Goal: Navigation & Orientation: Find specific page/section

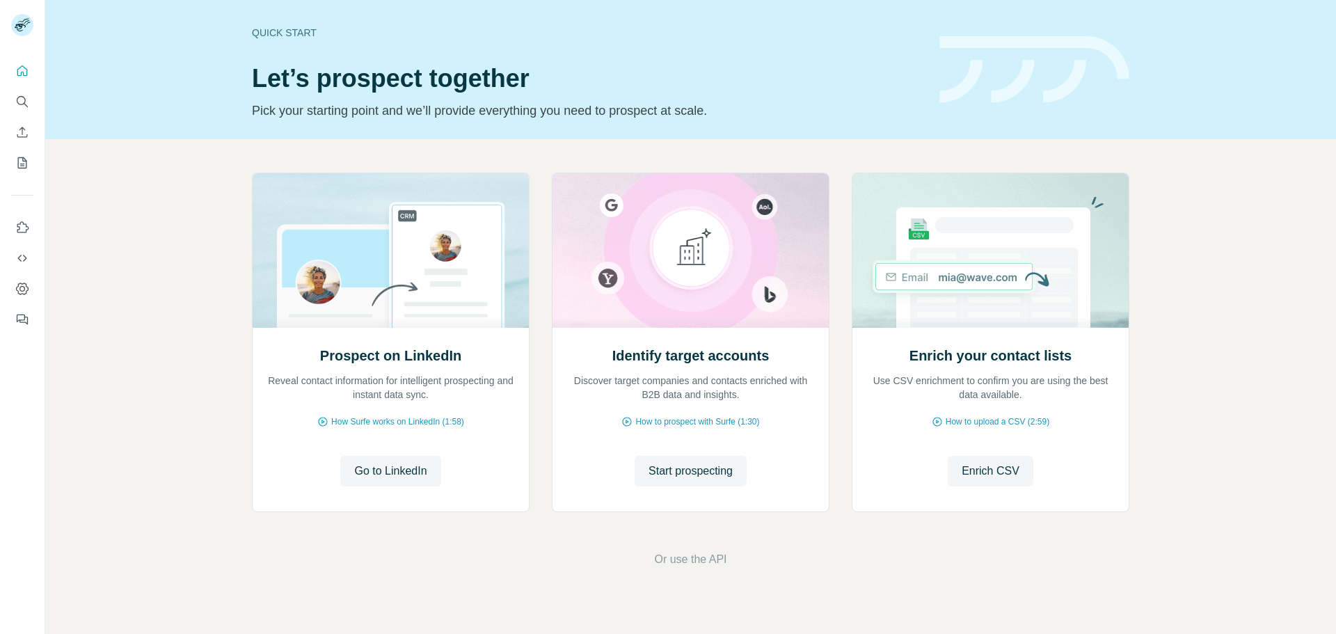
click at [21, 102] on icon "Search" at bounding box center [22, 102] width 14 height 14
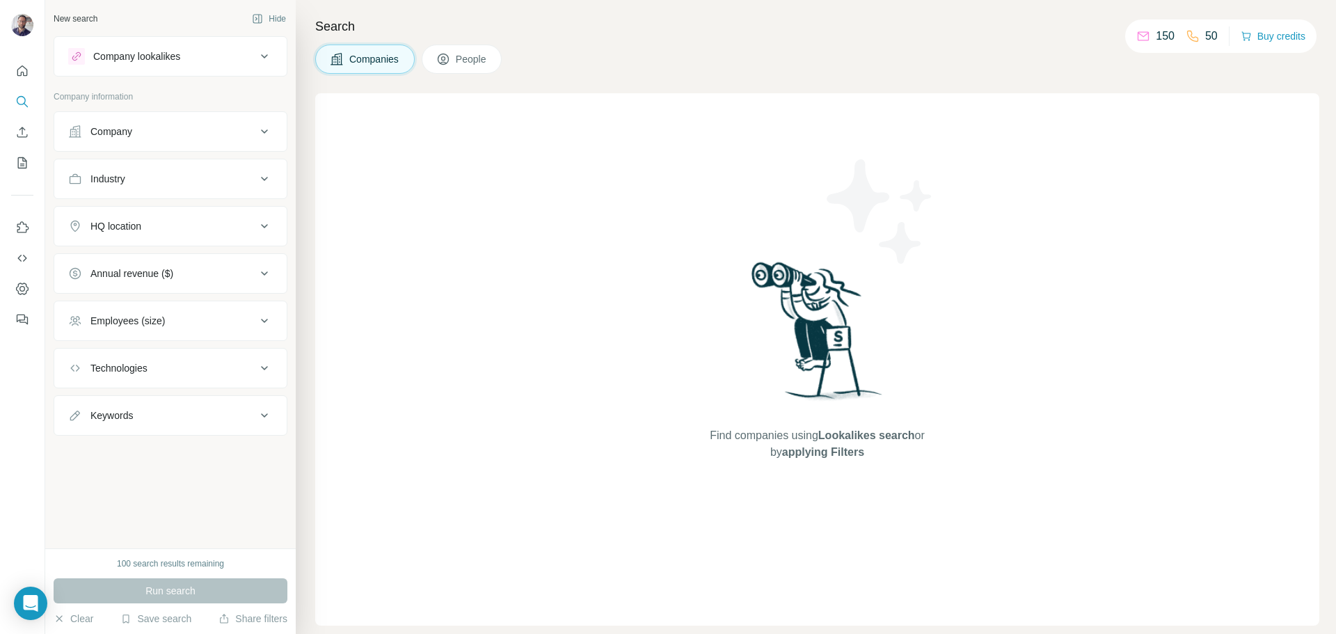
click at [1142, 36] on icon at bounding box center [1143, 36] width 11 height 9
click at [1279, 34] on button "Buy credits" at bounding box center [1273, 35] width 65 height 19
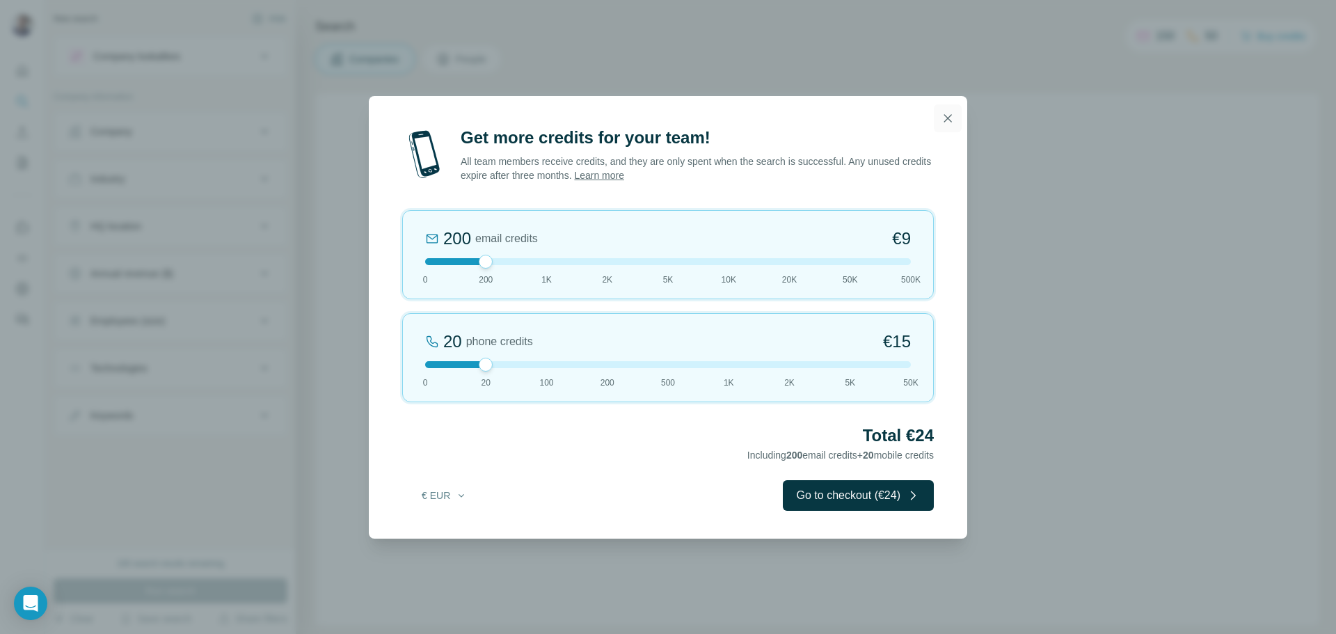
click at [947, 115] on icon "button" at bounding box center [948, 118] width 14 height 14
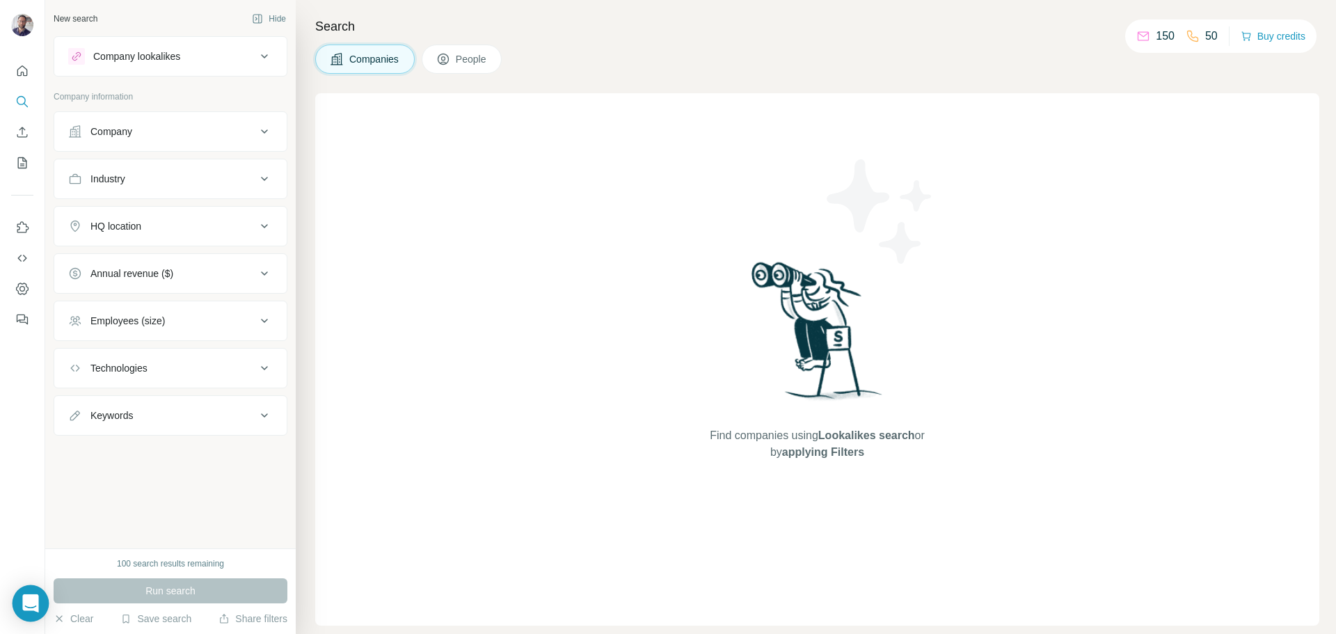
click at [28, 602] on icon "Open Intercom Messenger" at bounding box center [30, 603] width 16 height 18
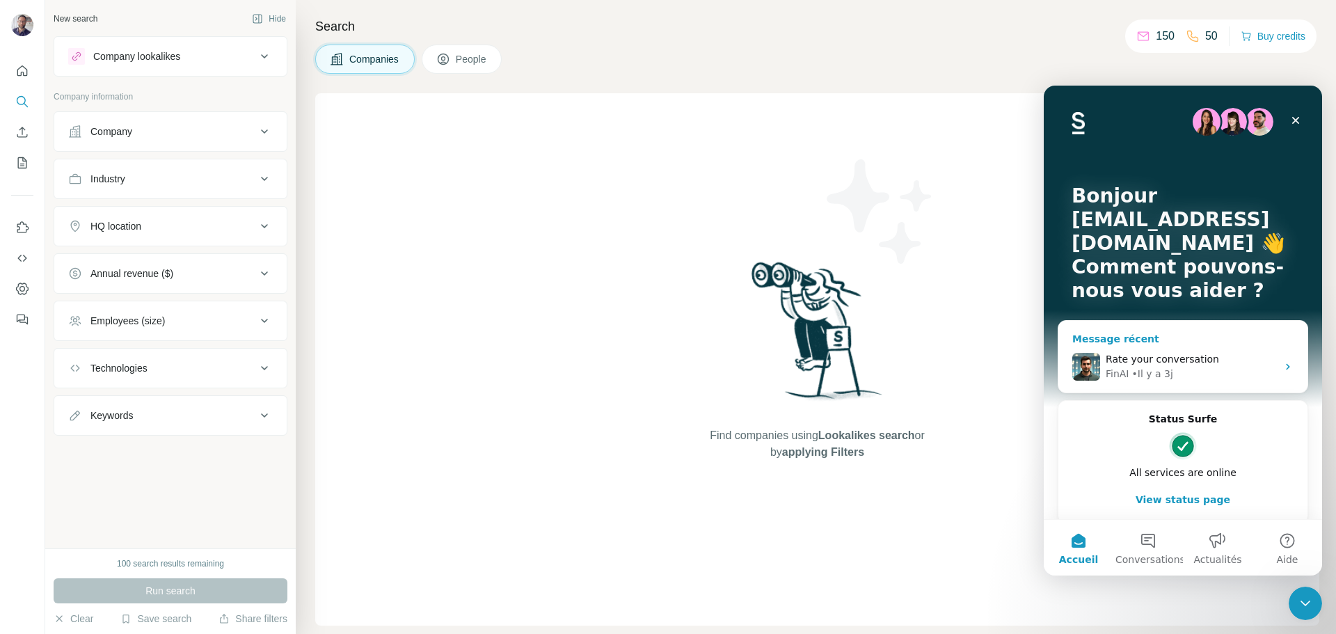
click at [1178, 366] on div "Rate your conversation" at bounding box center [1191, 359] width 171 height 15
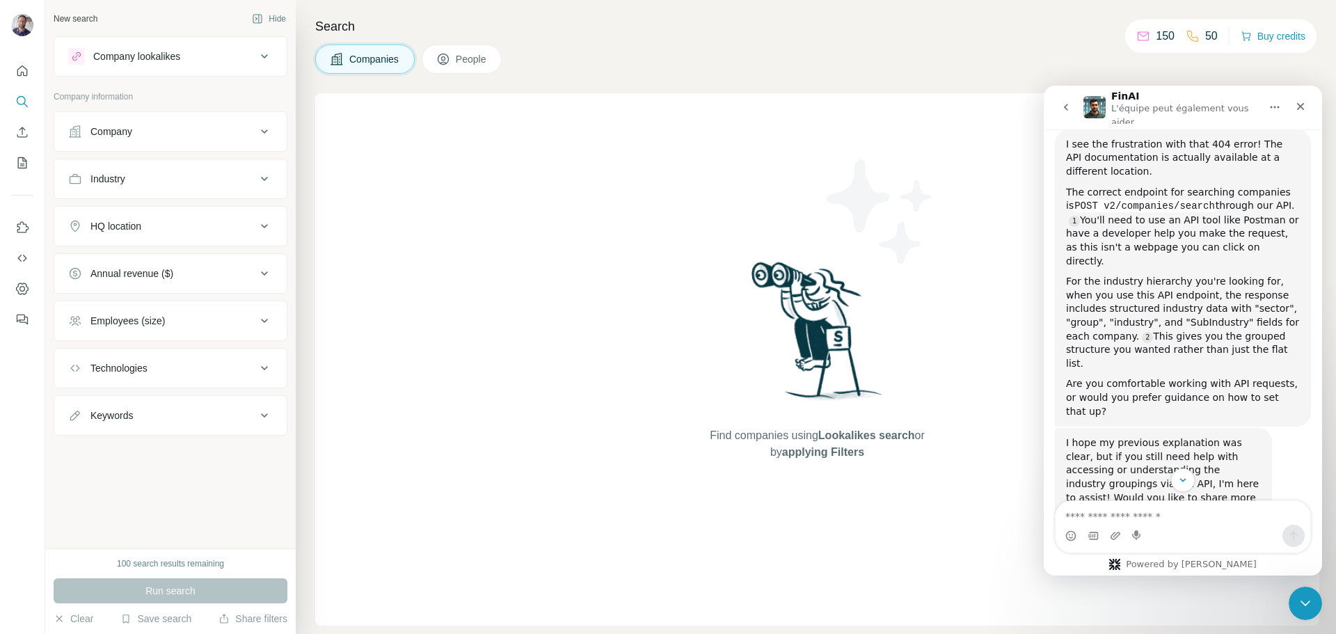
scroll to position [1231, 0]
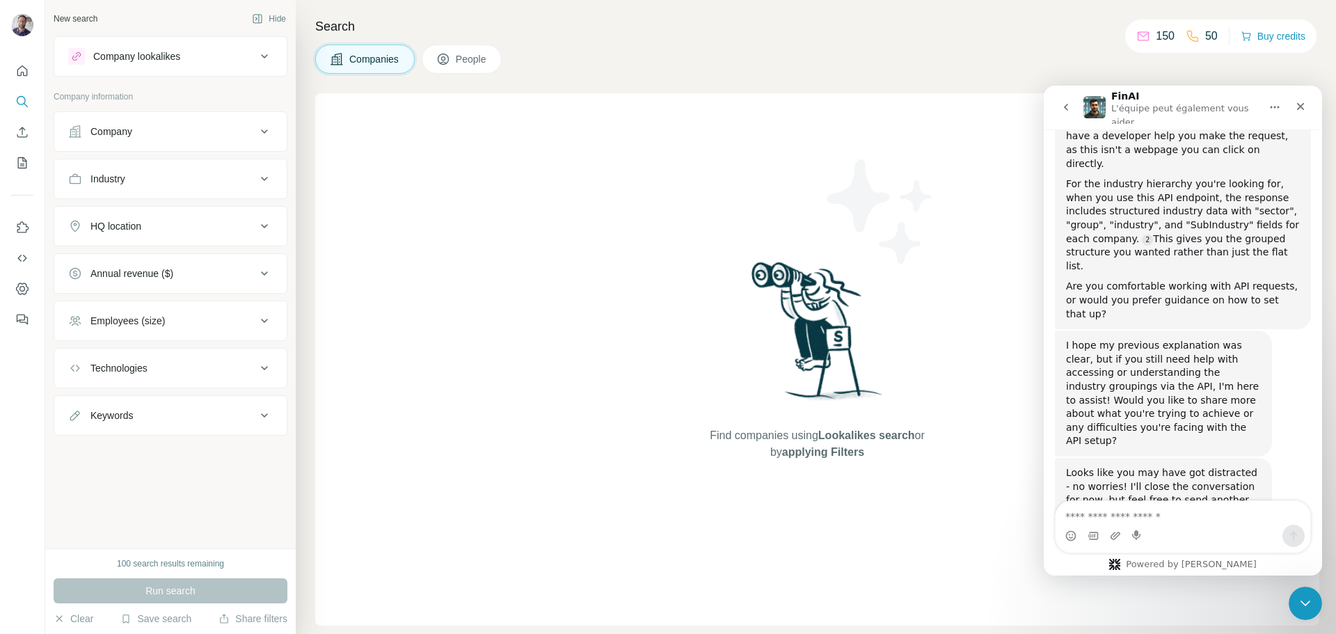
click at [1066, 102] on icon "go back" at bounding box center [1066, 107] width 11 height 11
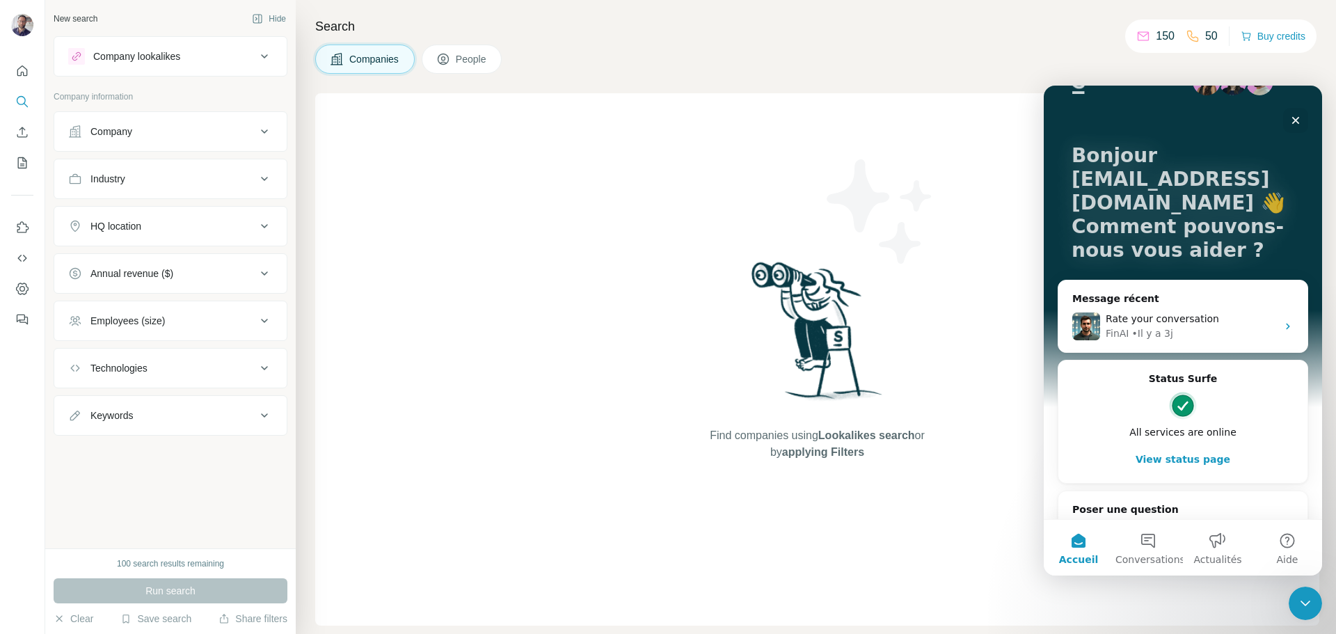
scroll to position [72, 0]
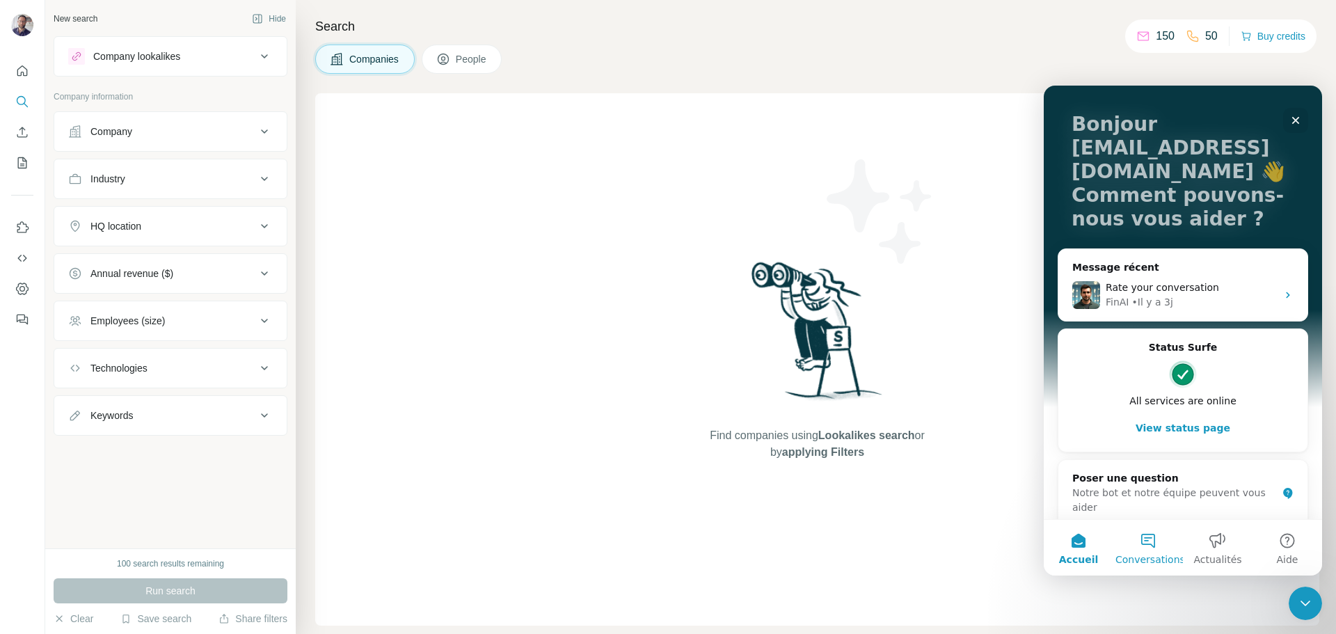
click at [1156, 539] on button "Conversations" at bounding box center [1149, 548] width 70 height 56
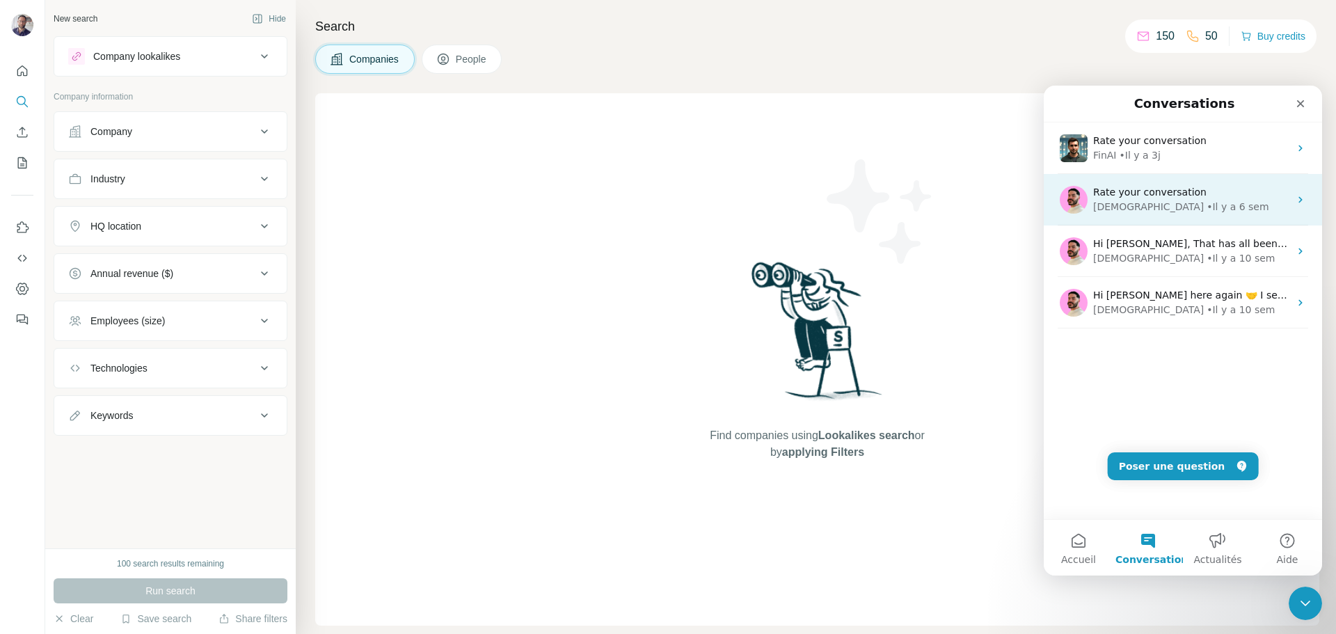
click at [1207, 210] on div "• Il y a 6 sem" at bounding box center [1238, 207] width 62 height 15
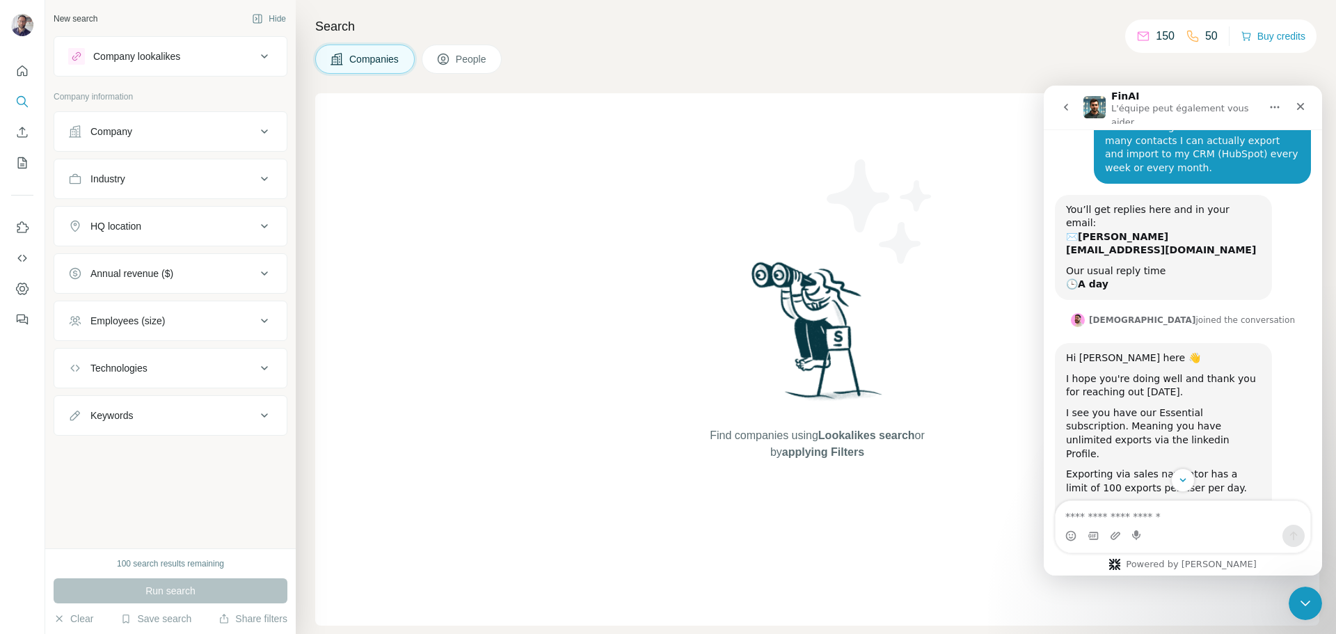
scroll to position [276, 0]
